Goal: Browse casually

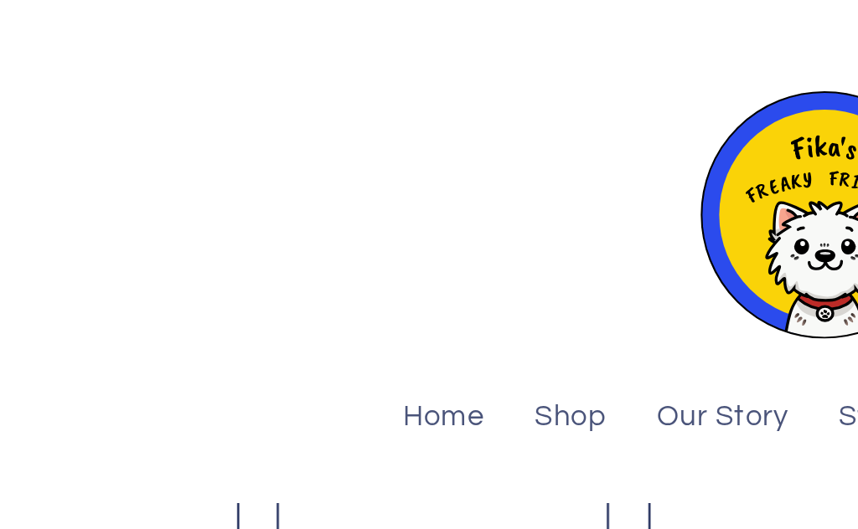
scroll to position [353, 0]
click at [155, 197] on header "Home Shop Our Story Store Locator Wholesale Log in Facebook Instagram Search" at bounding box center [429, 106] width 858 height 213
click at [156, 196] on header "Home Shop Our Story Store Locator Wholesale Log in Facebook Instagram Search" at bounding box center [429, 106] width 858 height 213
click at [162, 205] on header "Home Shop Our Story Store Locator Wholesale Log in Facebook Instagram Search" at bounding box center [429, 106] width 858 height 213
click at [161, 195] on header "Home Shop Our Story Store Locator Wholesale Log in Facebook Instagram Search" at bounding box center [429, 106] width 858 height 213
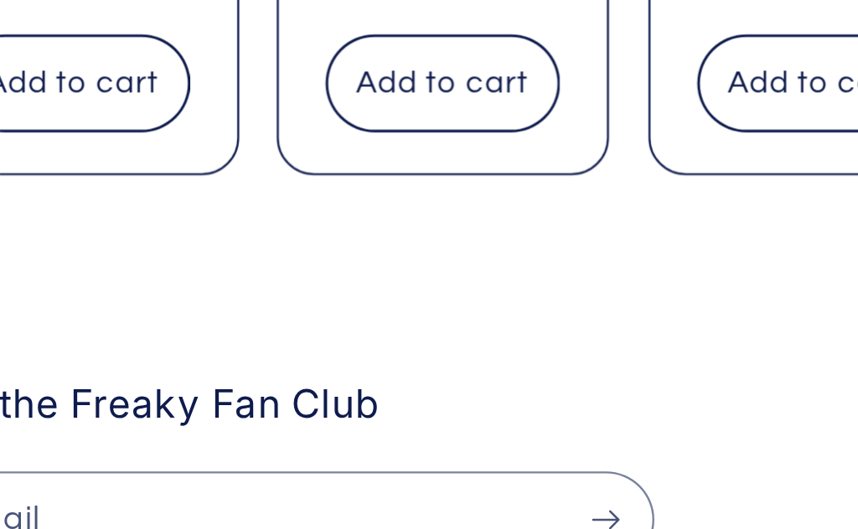
scroll to position [396, 0]
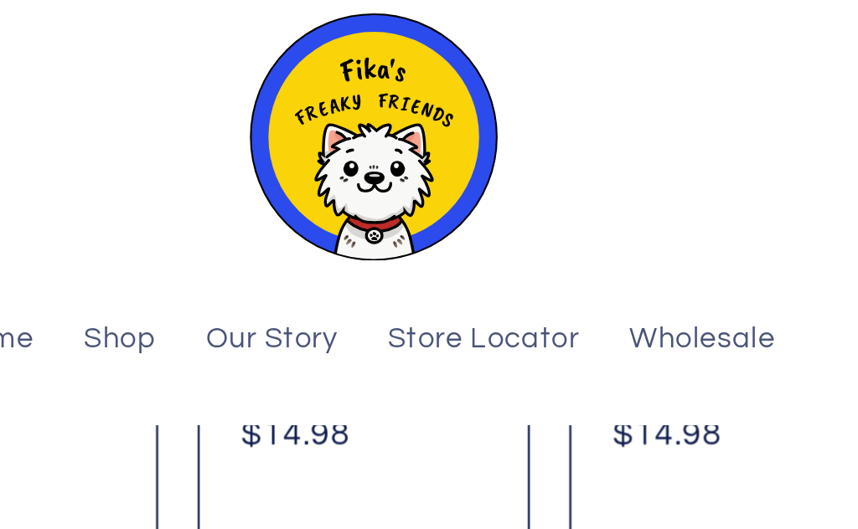
click at [311, 169] on span "Shop" at bounding box center [326, 177] width 31 height 16
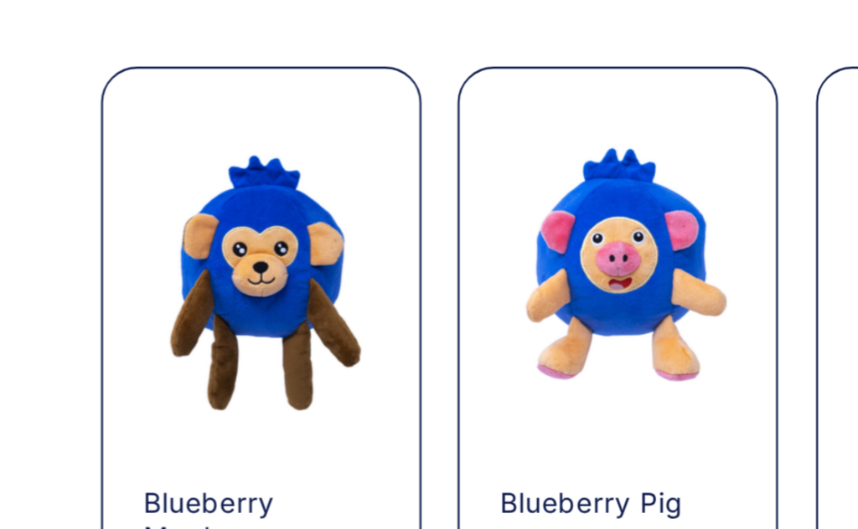
scroll to position [332, 0]
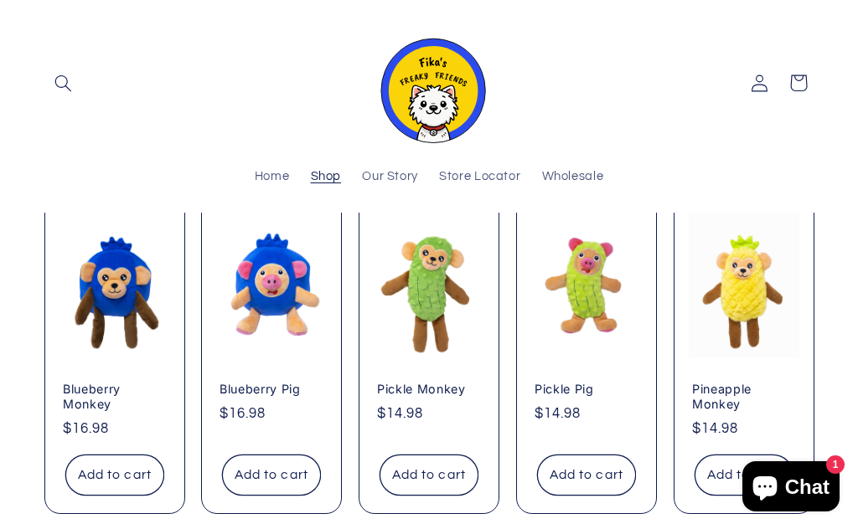
scroll to position [198, 0]
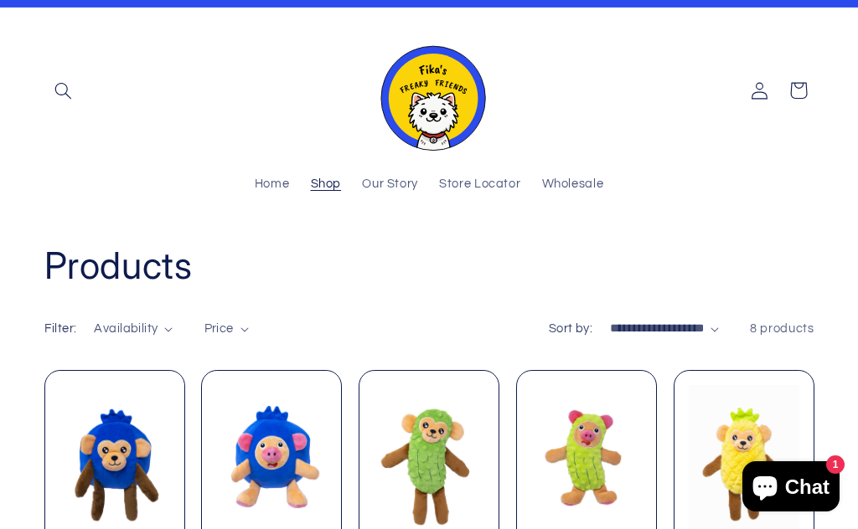
scroll to position [23, 0]
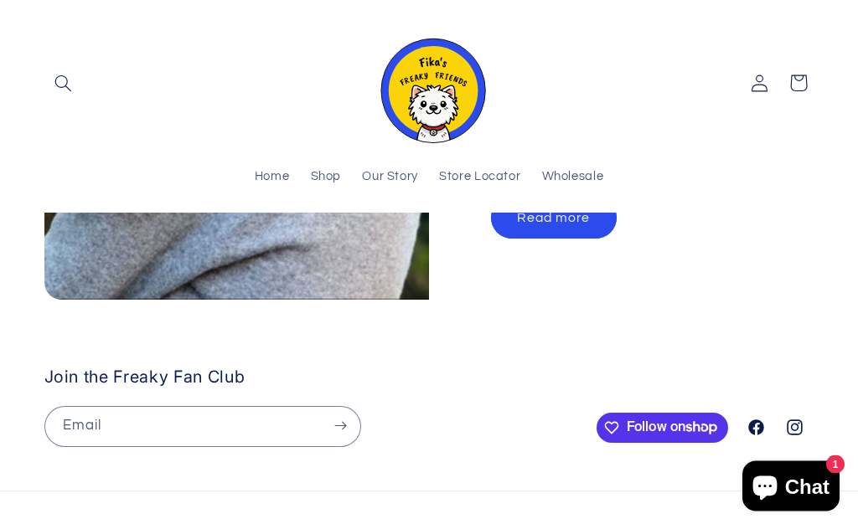
scroll to position [1306, 0]
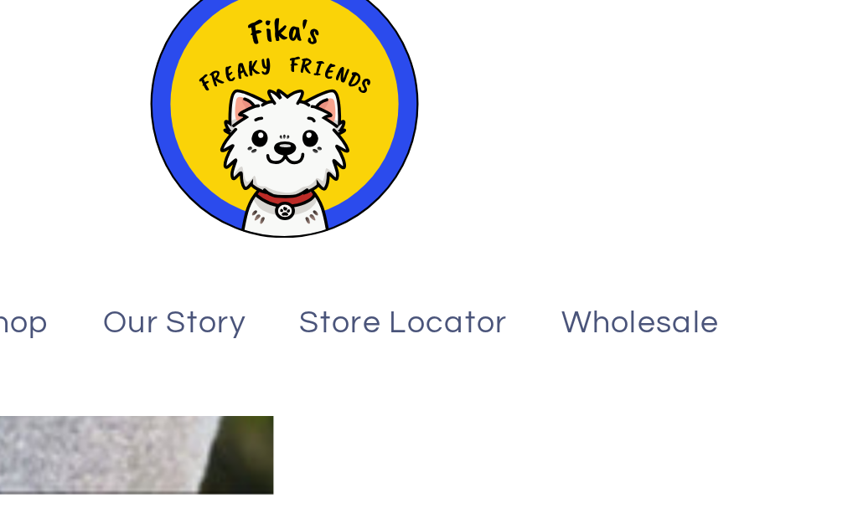
click at [439, 169] on span "Store Locator" at bounding box center [479, 177] width 81 height 16
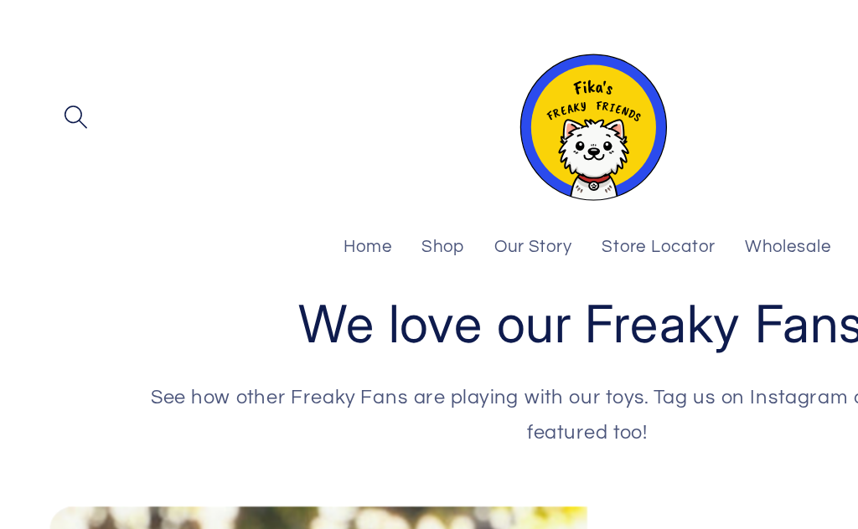
scroll to position [545, 0]
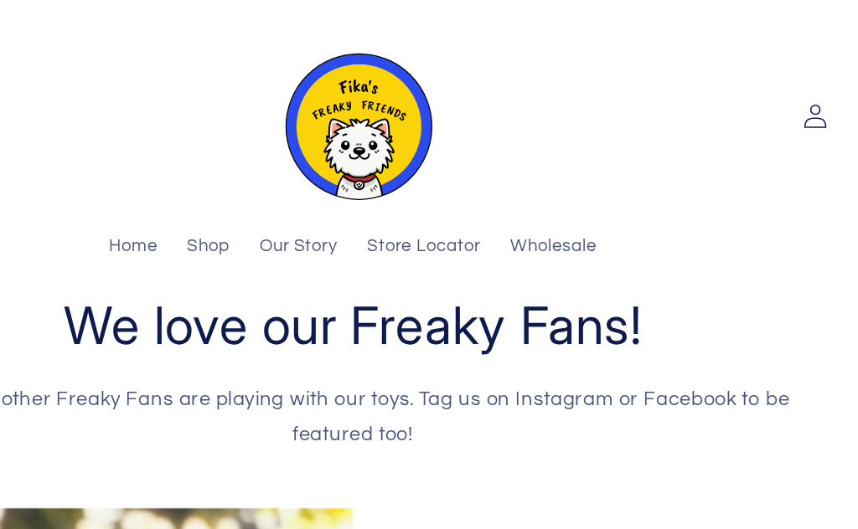
click at [255, 169] on span "Home" at bounding box center [272, 177] width 35 height 16
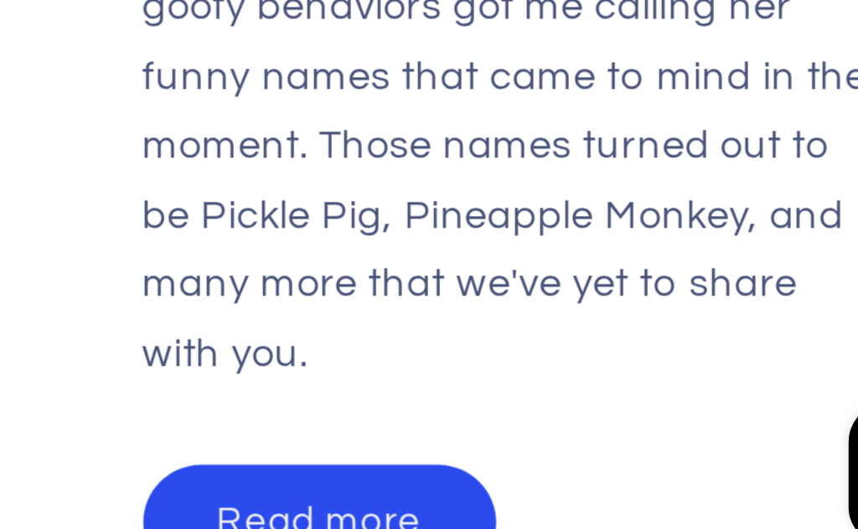
click at [491, 483] on link "Read more" at bounding box center [554, 503] width 126 height 41
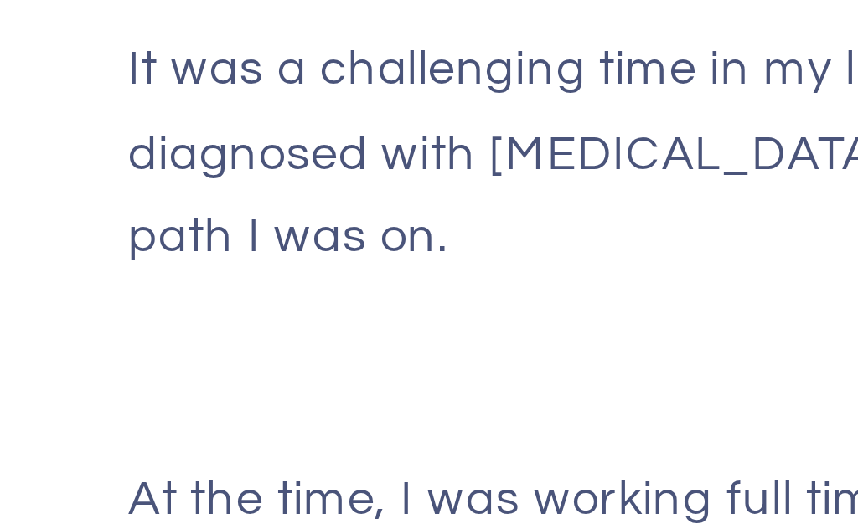
scroll to position [718, 0]
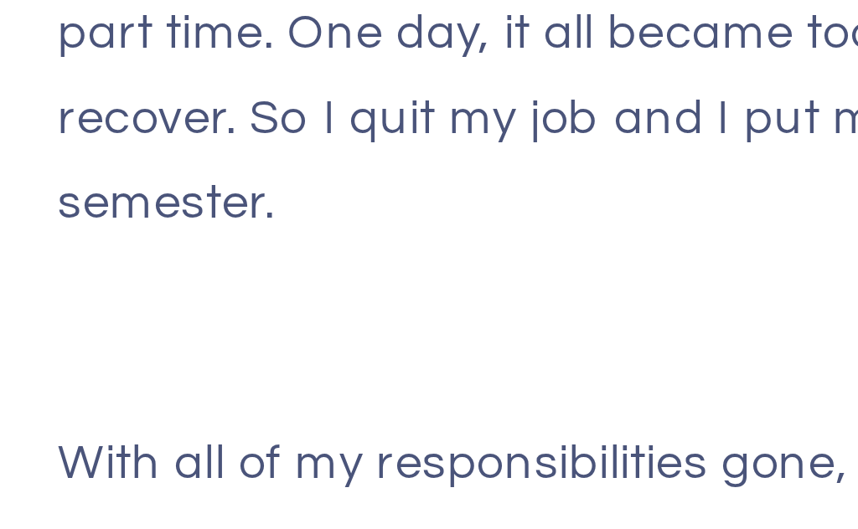
scroll to position [880, 0]
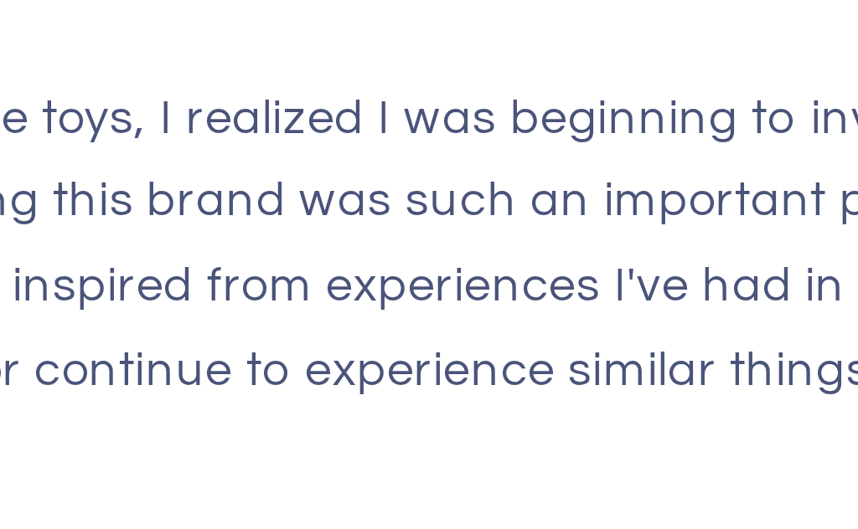
scroll to position [1217, 0]
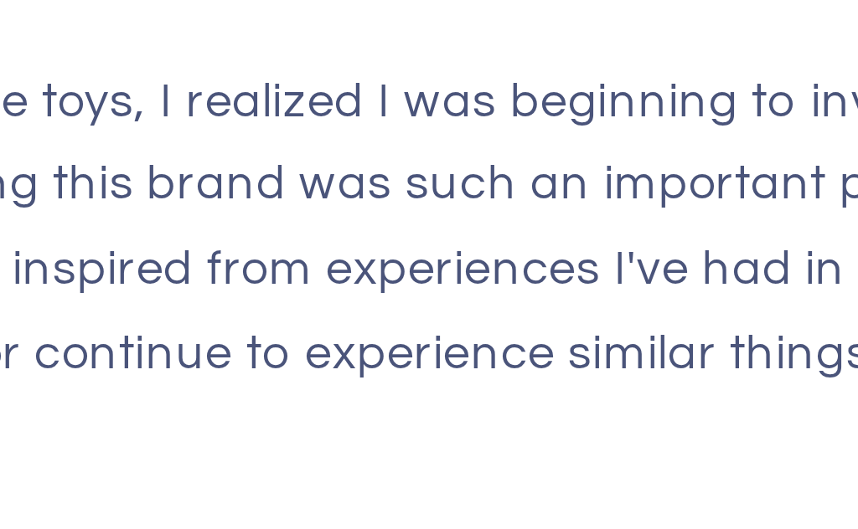
click at [173, 485] on p at bounding box center [429, 497] width 686 height 25
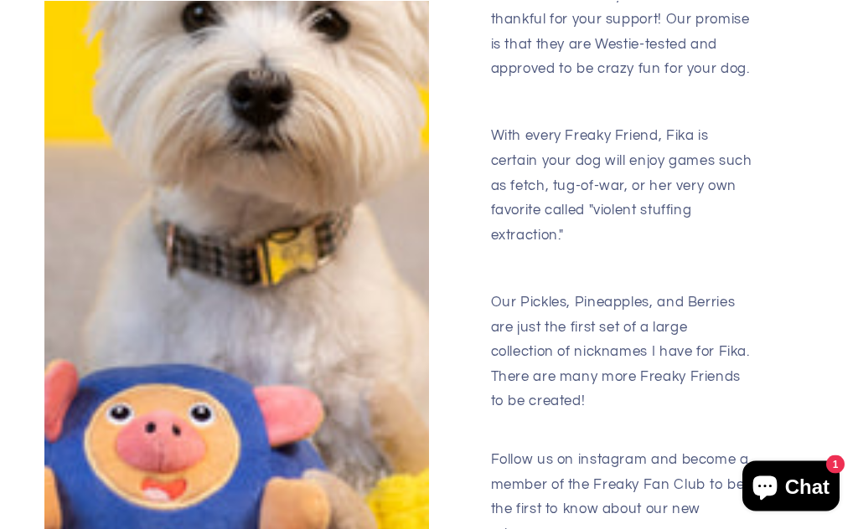
scroll to position [2129, 0]
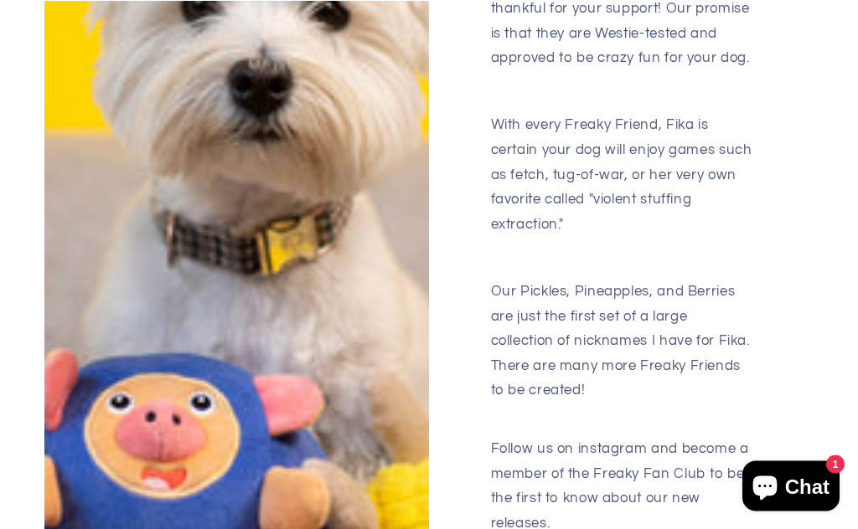
click at [841, 512] on div "Chat 1" at bounding box center [790, 486] width 107 height 50
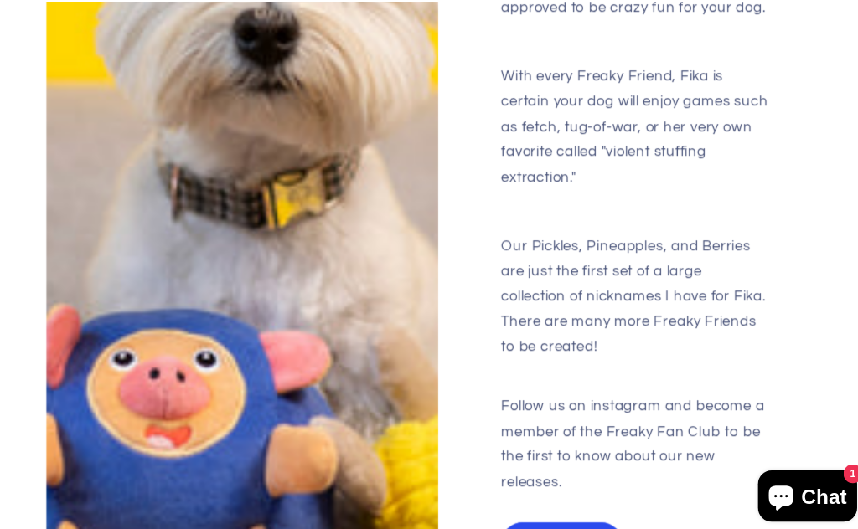
scroll to position [2181, 0]
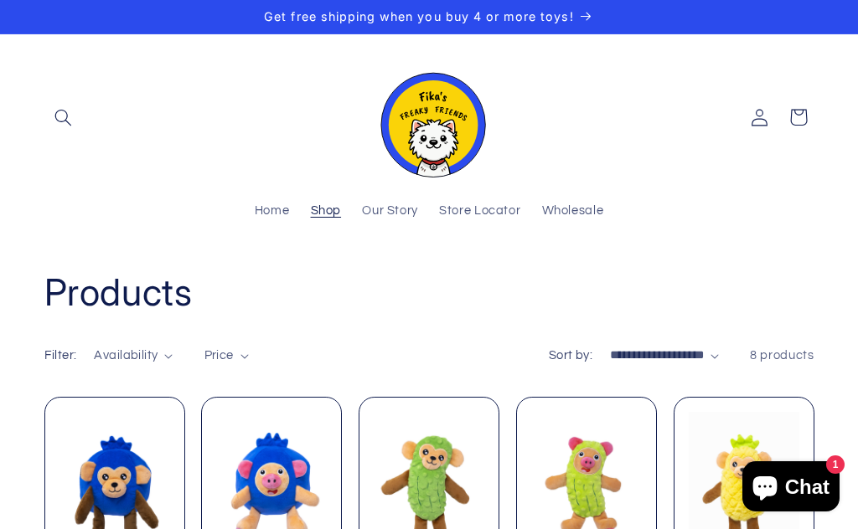
click at [263, 214] on span "Home" at bounding box center [272, 211] width 35 height 16
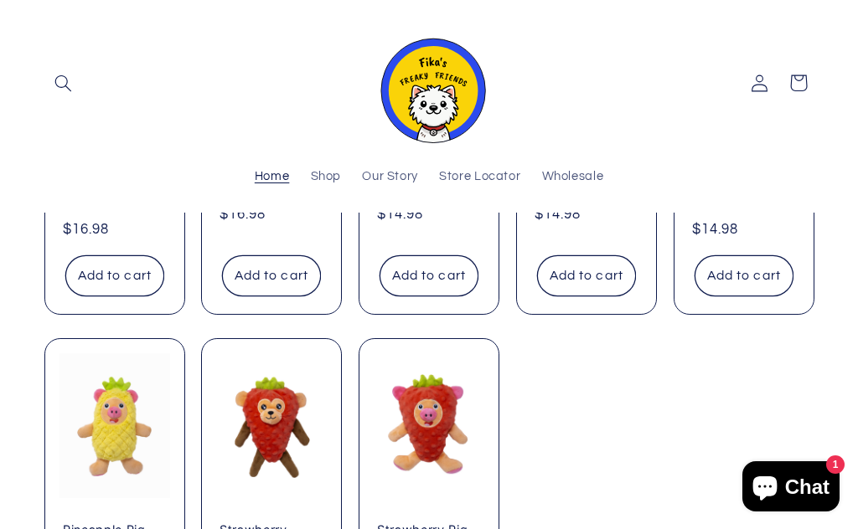
click at [608, 456] on ul "Blueberry Monkey Blueberry Monkey Regular price $16.98 Regular price Sale price…" at bounding box center [429, 326] width 770 height 657
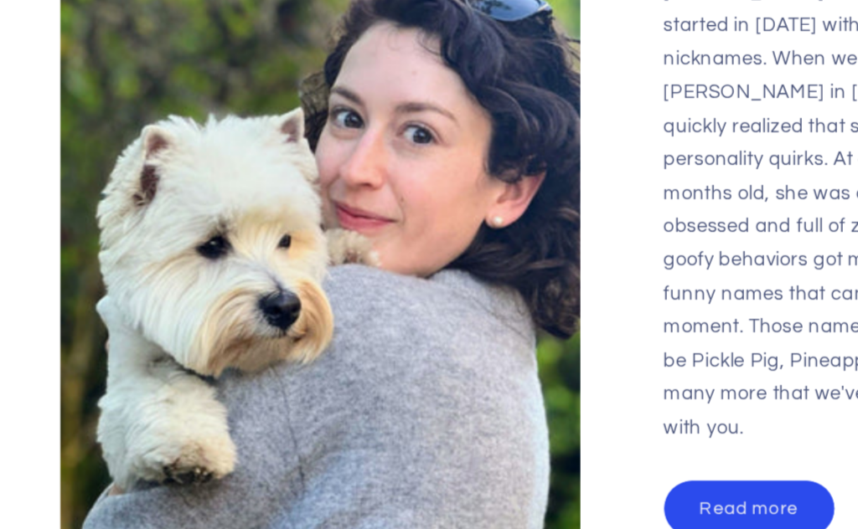
scroll to position [1876, 0]
